Goal: Task Accomplishment & Management: Complete application form

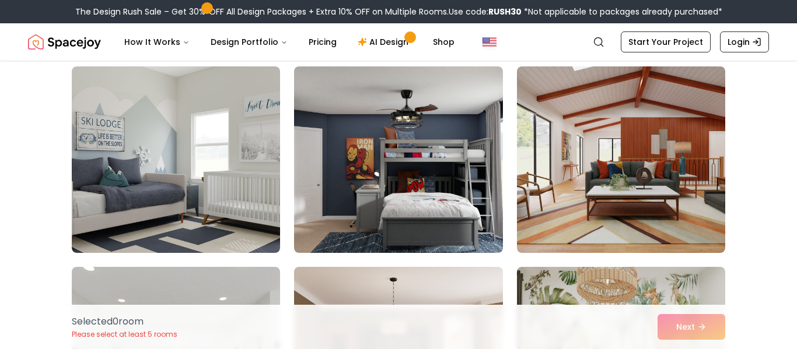
scroll to position [4707, 0]
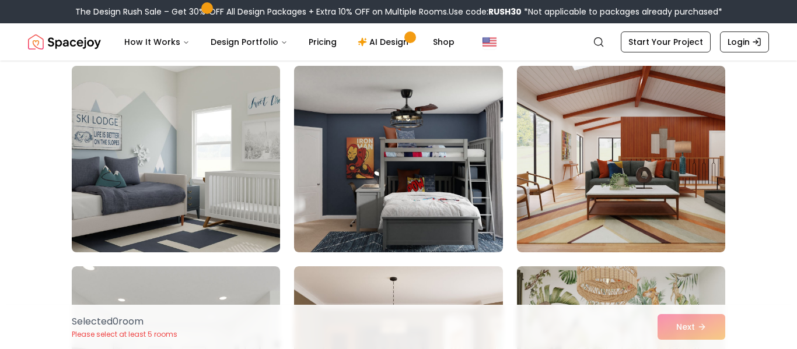
click at [159, 177] on img at bounding box center [175, 159] width 219 height 196
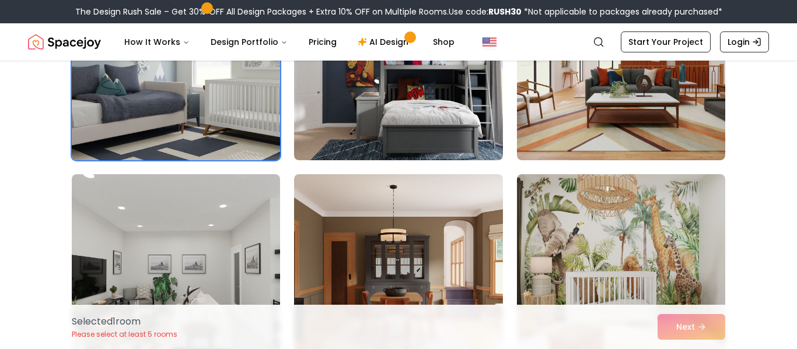
click at [145, 125] on img at bounding box center [175, 67] width 219 height 196
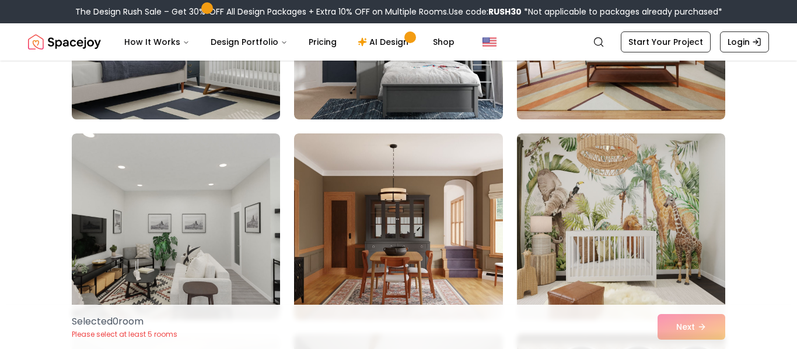
scroll to position [4852, 0]
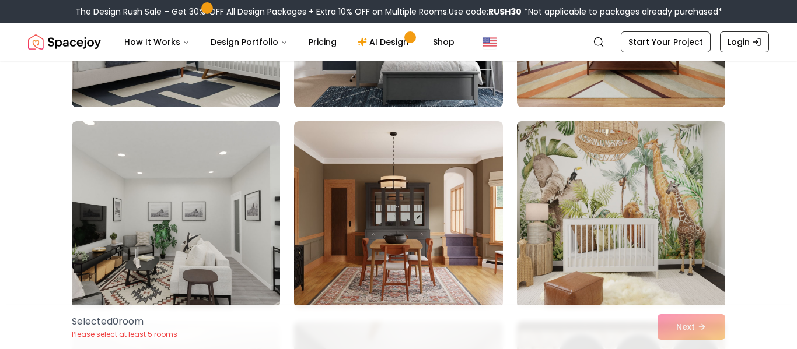
click at [674, 229] on img at bounding box center [620, 215] width 219 height 196
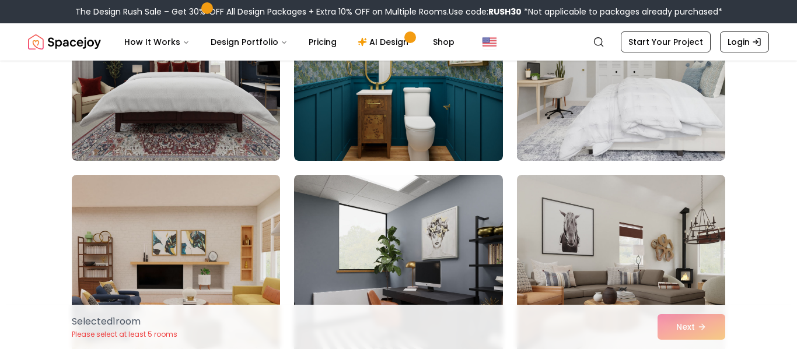
scroll to position [0, 0]
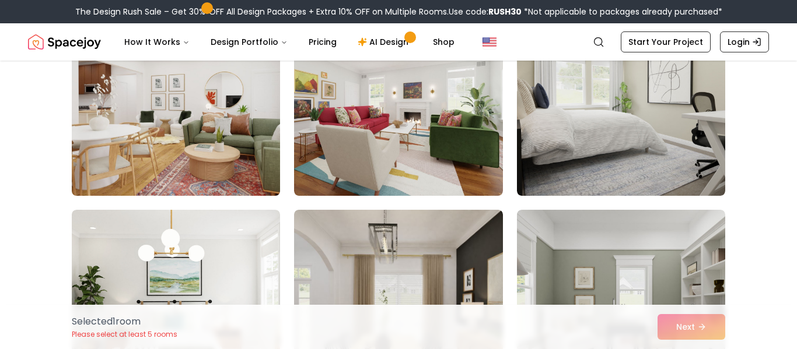
click at [151, 143] on img at bounding box center [175, 103] width 219 height 196
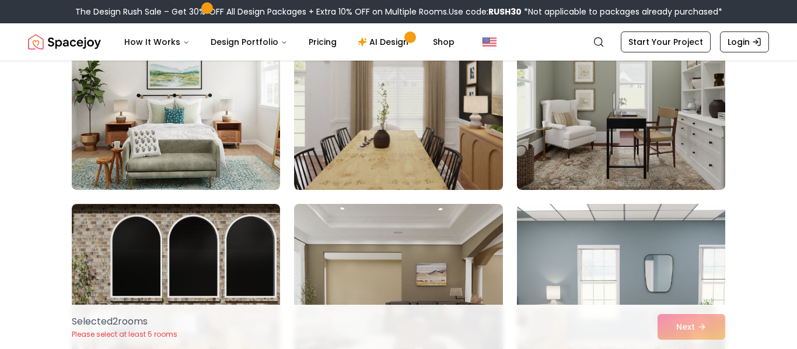
click at [404, 144] on img at bounding box center [398, 97] width 219 height 196
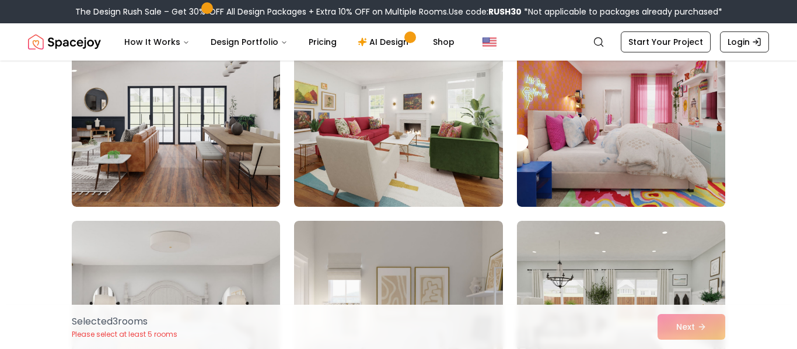
scroll to position [970, 0]
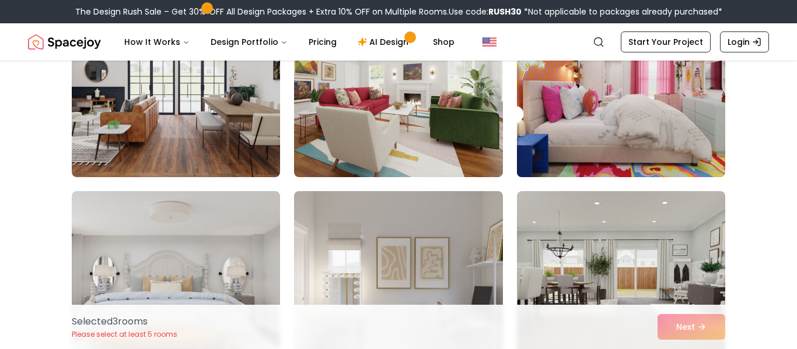
click at [633, 136] on img at bounding box center [620, 84] width 219 height 196
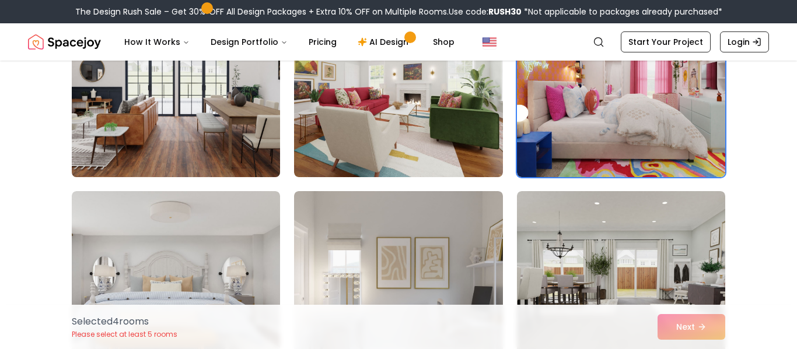
click at [127, 138] on img at bounding box center [175, 84] width 219 height 196
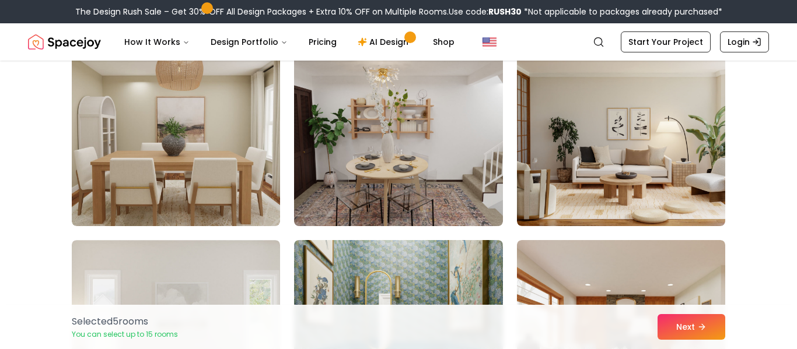
scroll to position [1911, 0]
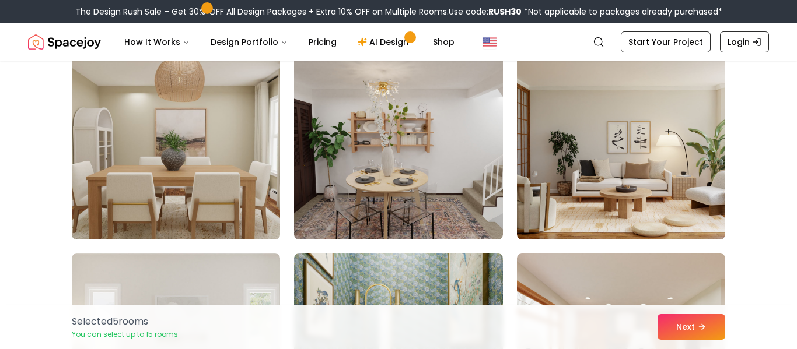
click at [120, 183] on img at bounding box center [175, 146] width 219 height 196
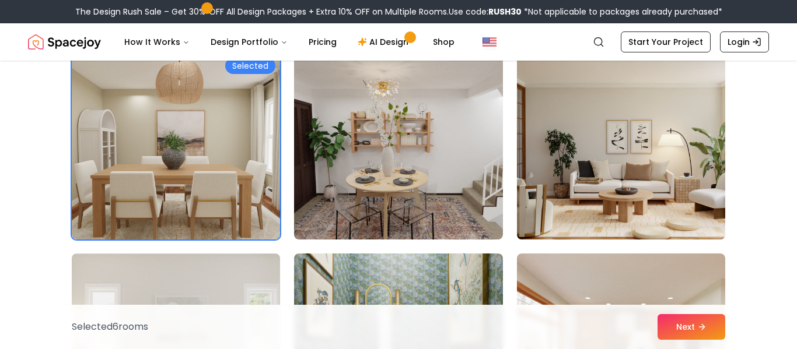
click at [692, 192] on img at bounding box center [620, 146] width 219 height 196
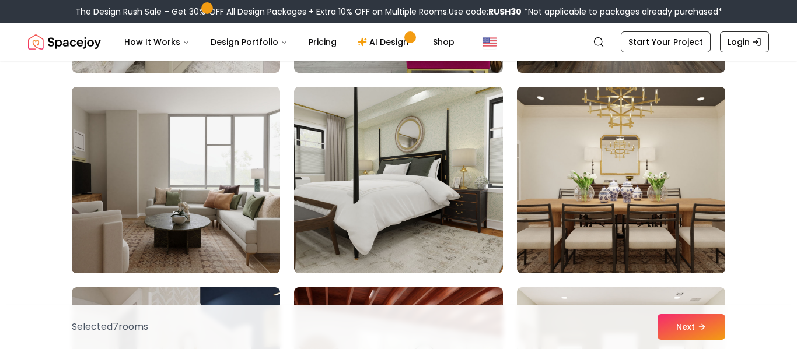
click at [688, 222] on img at bounding box center [620, 180] width 219 height 196
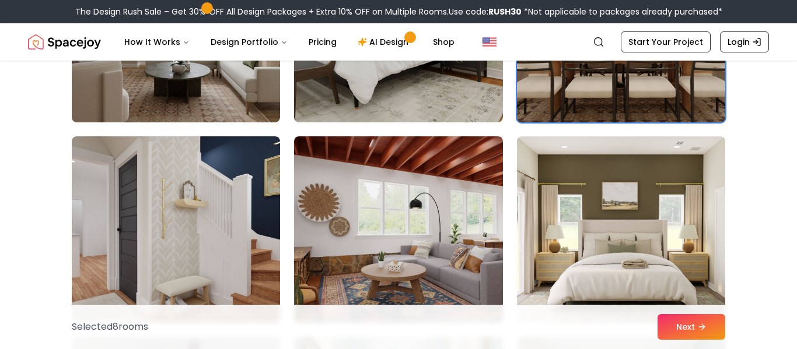
scroll to position [2797, 0]
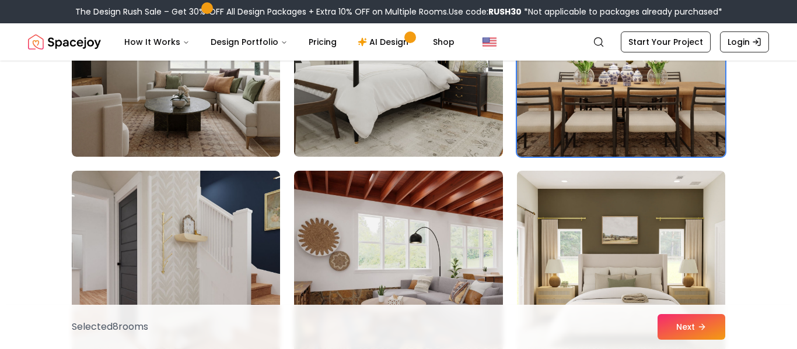
click at [685, 127] on img at bounding box center [620, 64] width 219 height 196
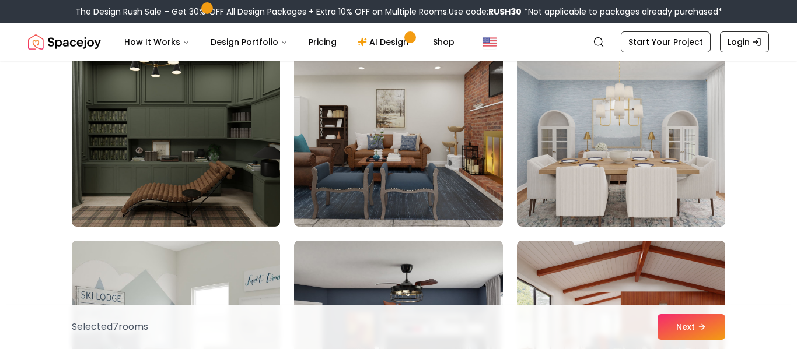
scroll to position [4533, 0]
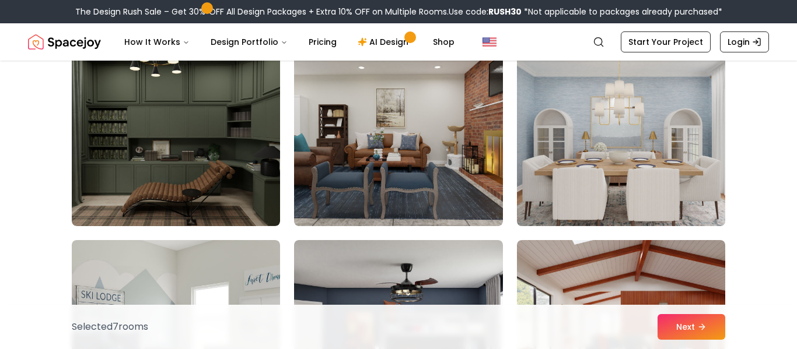
click at [696, 184] on img at bounding box center [620, 133] width 219 height 196
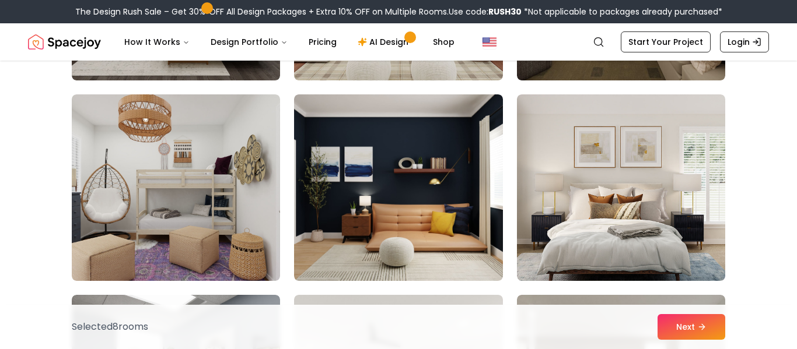
scroll to position [5496, 0]
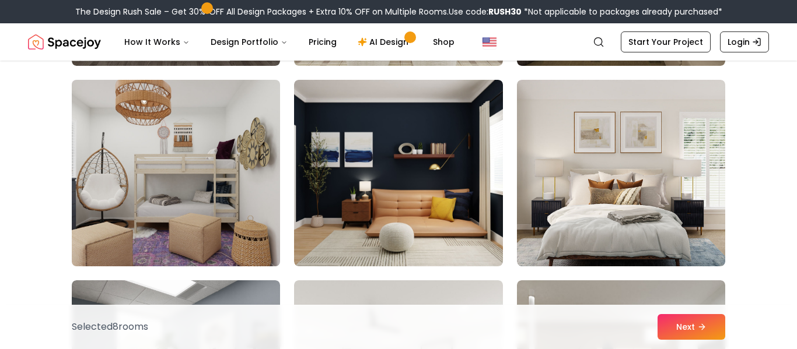
click at [133, 222] on img at bounding box center [175, 173] width 219 height 196
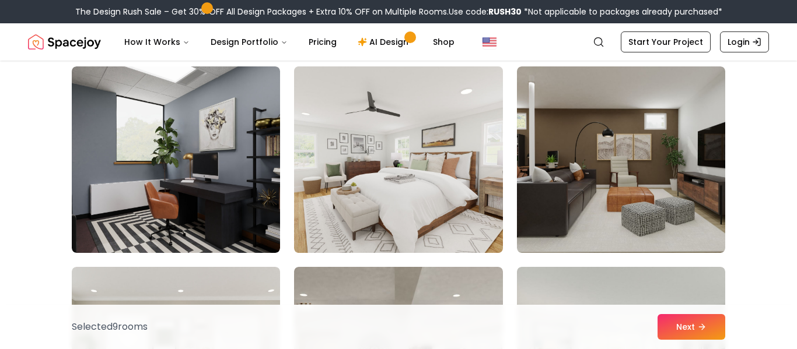
click at [383, 207] on img at bounding box center [398, 160] width 219 height 196
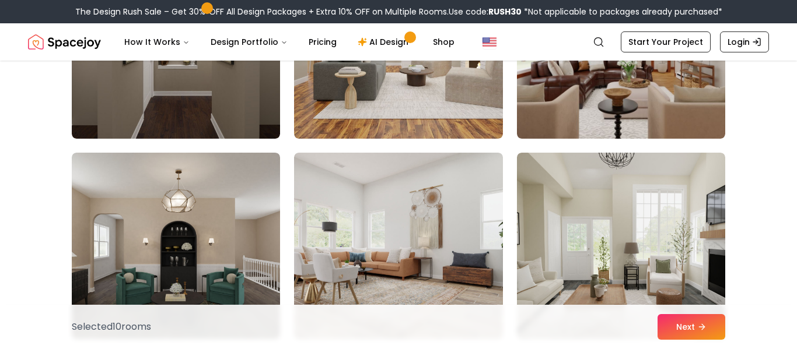
scroll to position [6431, 0]
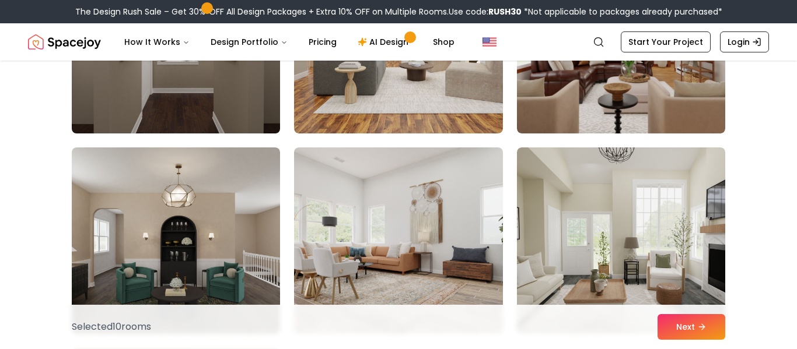
click at [167, 124] on img at bounding box center [175, 40] width 219 height 196
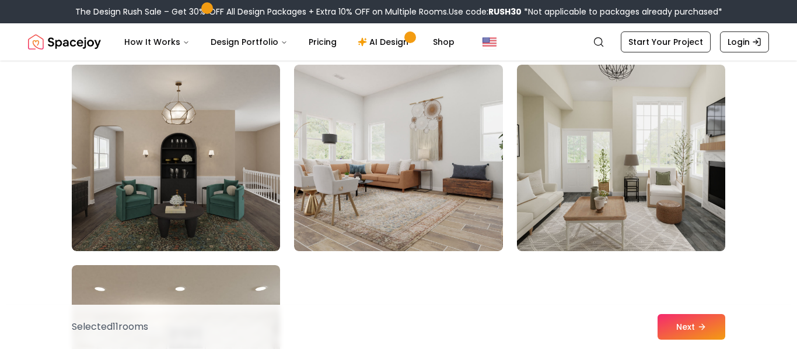
scroll to position [6512, 0]
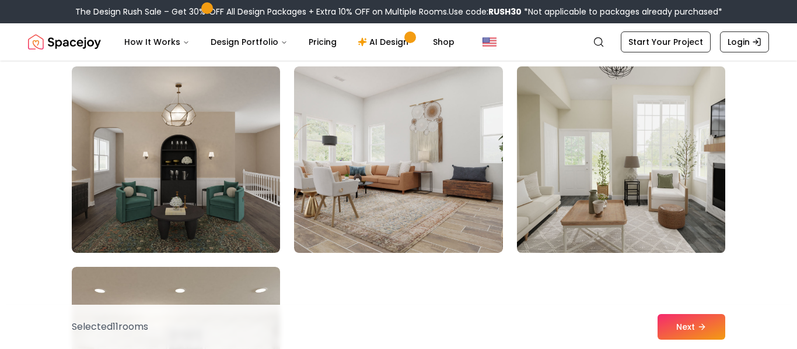
click at [688, 217] on img at bounding box center [620, 160] width 219 height 196
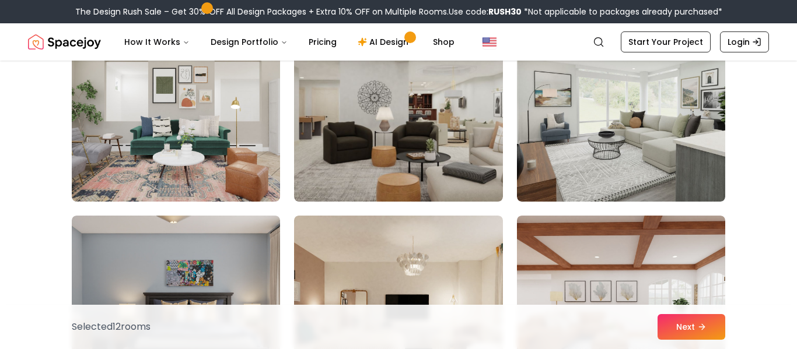
scroll to position [5948, 0]
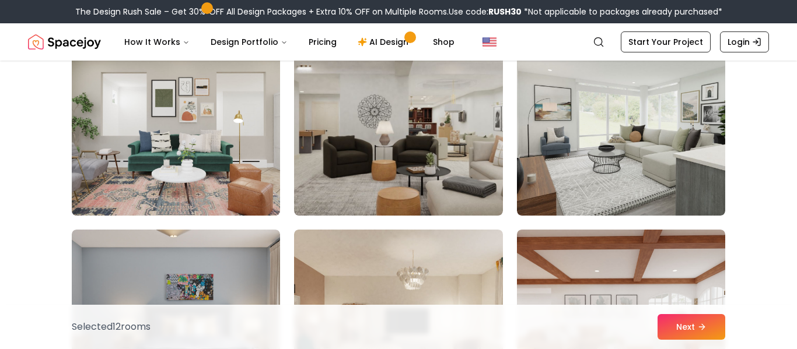
click at [129, 171] on img at bounding box center [175, 122] width 219 height 196
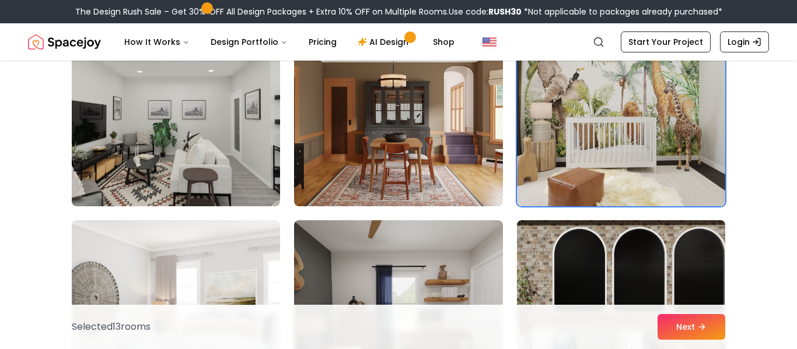
click at [691, 272] on img at bounding box center [620, 314] width 219 height 196
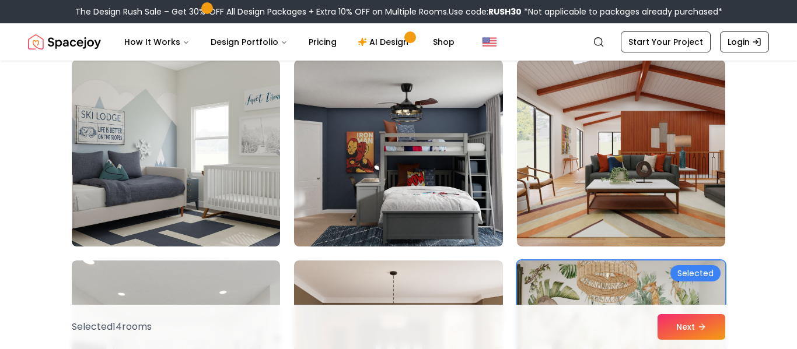
scroll to position [4714, 0]
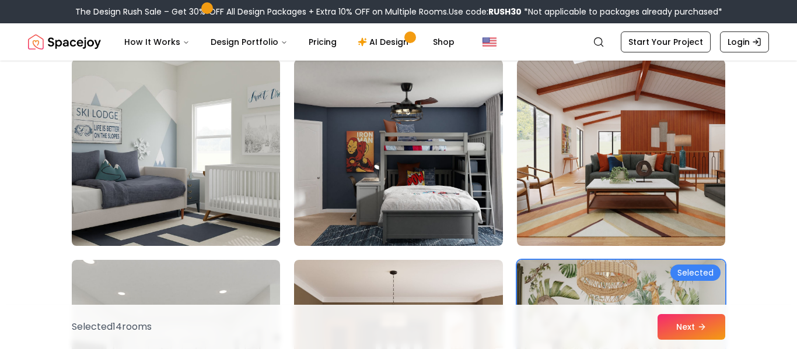
click at [139, 165] on img at bounding box center [175, 153] width 219 height 196
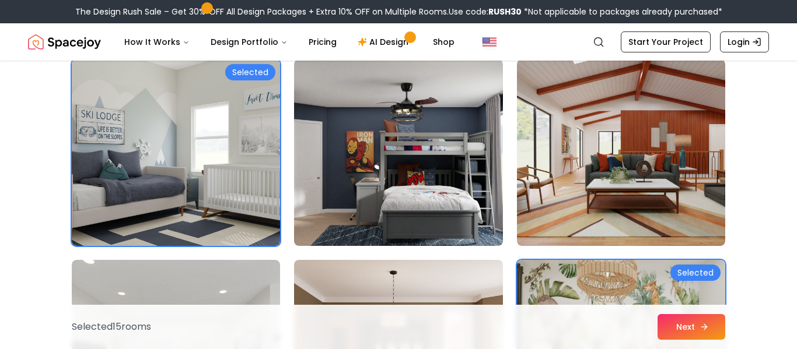
click at [704, 329] on icon at bounding box center [705, 326] width 3 height 5
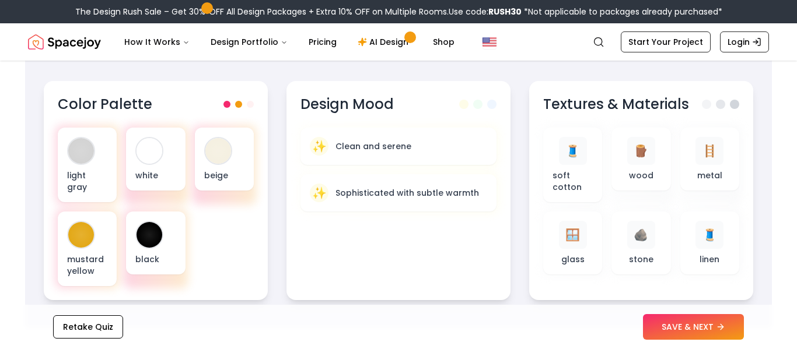
scroll to position [400, 0]
click at [718, 331] on icon at bounding box center [722, 327] width 9 height 9
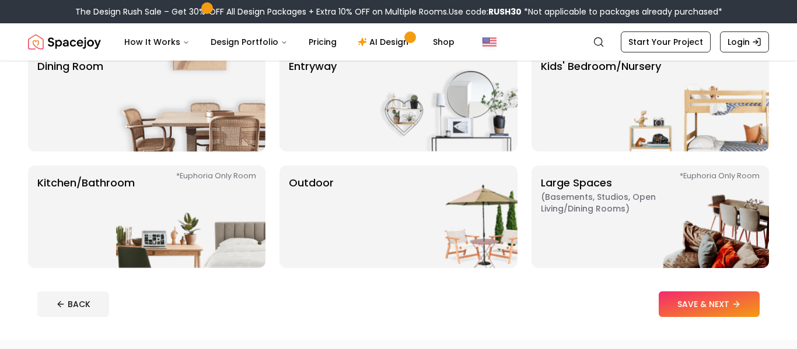
scroll to position [232, 0]
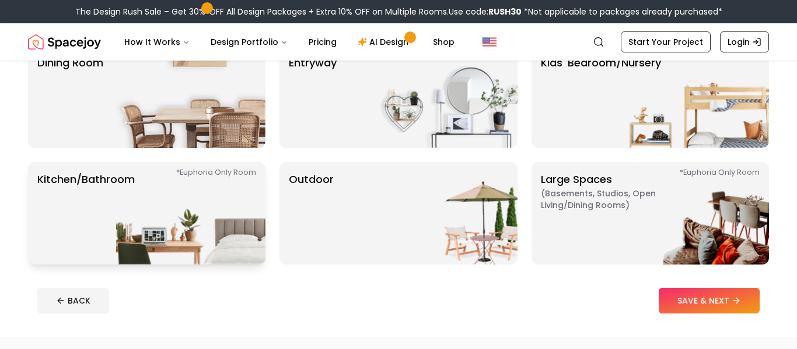
click at [165, 240] on img at bounding box center [190, 213] width 149 height 103
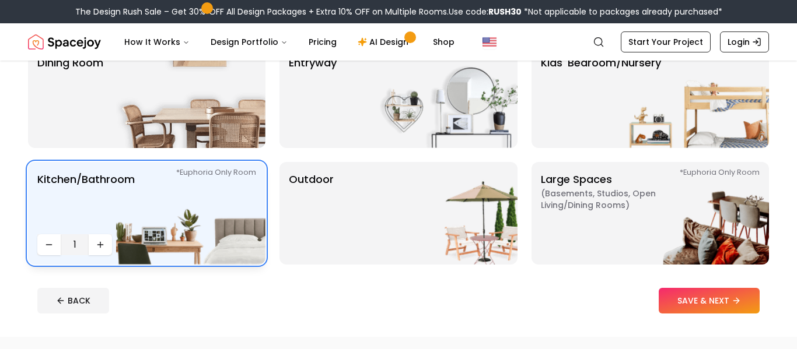
click at [212, 218] on img at bounding box center [190, 213] width 149 height 103
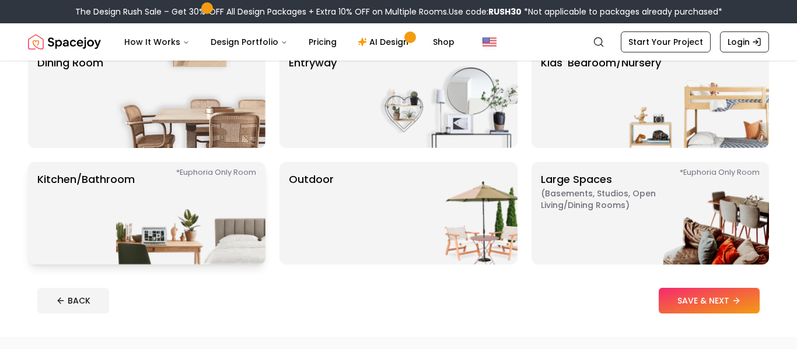
click at [194, 221] on img at bounding box center [190, 213] width 149 height 103
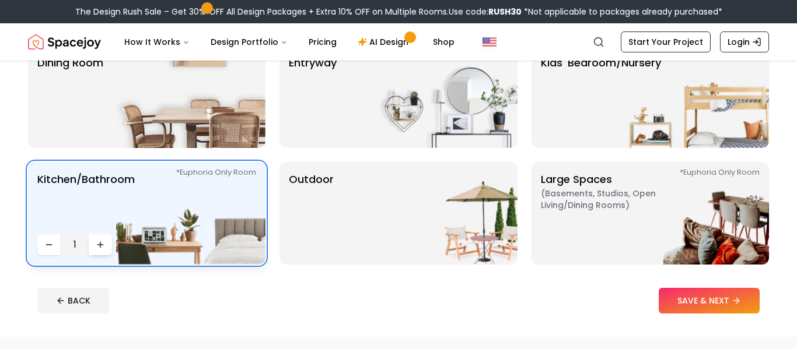
click at [111, 242] on button "Increase quantity" at bounding box center [100, 244] width 23 height 21
click at [108, 248] on button "Increase quantity" at bounding box center [100, 244] width 23 height 21
click at [97, 310] on button "BACK" at bounding box center [73, 301] width 72 height 26
